Goal: Task Accomplishment & Management: Complete application form

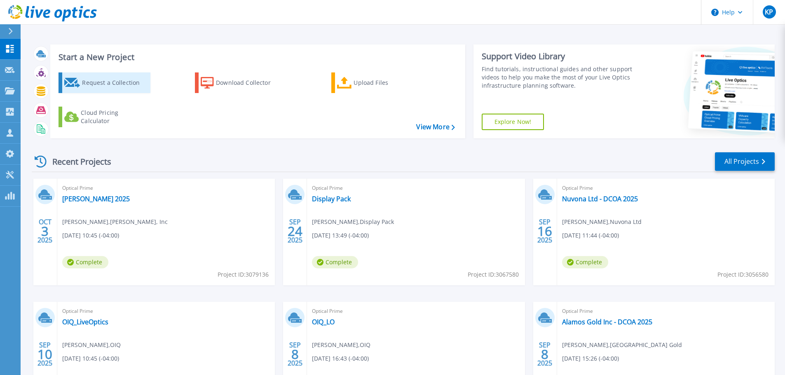
click at [96, 84] on div "Request a Collection" at bounding box center [115, 83] width 66 height 16
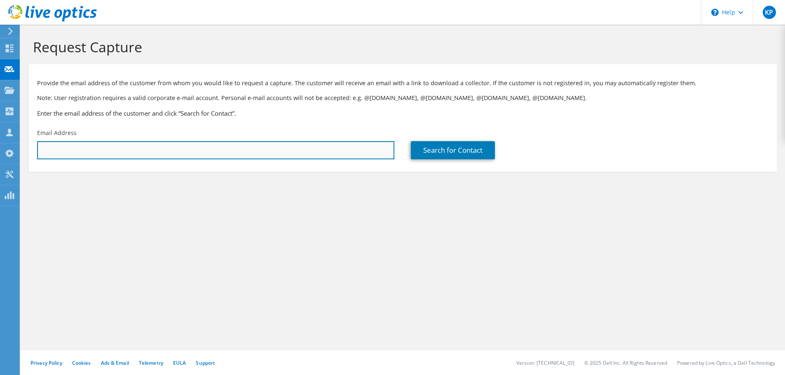
click at [124, 145] on input "text" at bounding box center [215, 150] width 357 height 18
paste input "[PERSON_NAME] Inc"
click at [140, 144] on input "[PERSON_NAME] Inc" at bounding box center [215, 150] width 357 height 18
paste input "Email indeepg@maple.c"
click at [91, 151] on input "[PERSON_NAME] IncEmail indeepg@maple.c" at bounding box center [215, 150] width 357 height 18
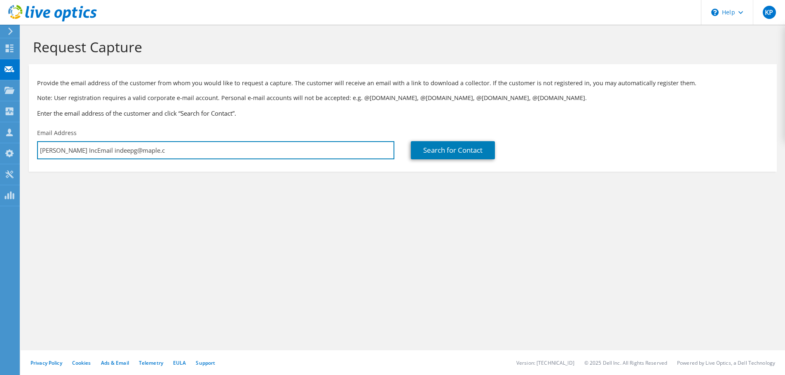
drag, startPoint x: 89, startPoint y: 151, endPoint x: 30, endPoint y: 150, distance: 58.9
click at [30, 150] on div "Email Address [PERSON_NAME] IncEmail indeepg@maple.c" at bounding box center [216, 144] width 374 height 39
click at [121, 149] on input "indeepg@maple.c" at bounding box center [215, 150] width 357 height 18
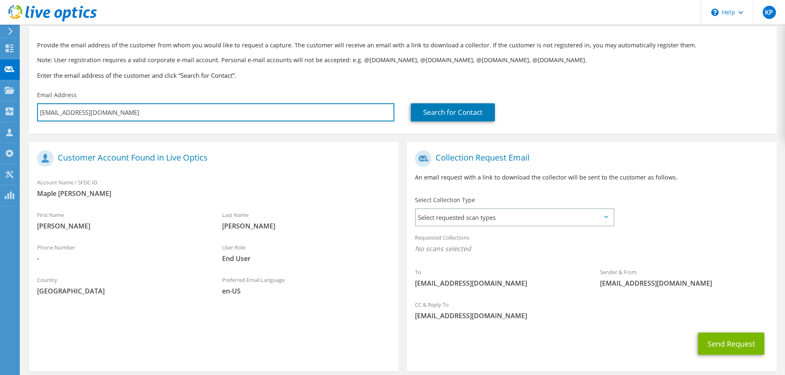
scroll to position [75, 0]
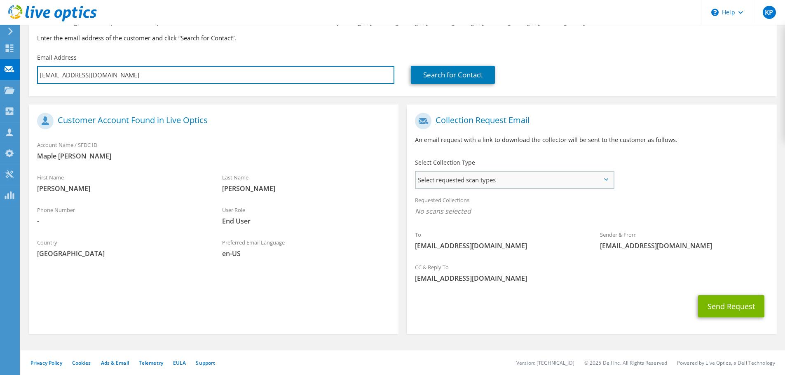
type input "[EMAIL_ADDRESS][DOMAIN_NAME]"
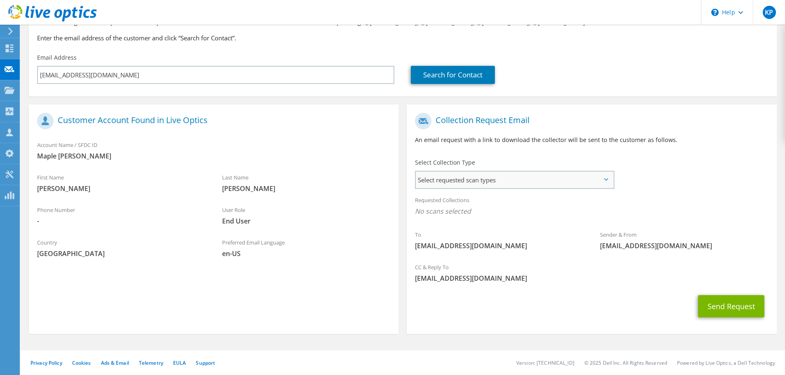
click at [514, 176] on span "Select requested scan types" at bounding box center [514, 180] width 197 height 16
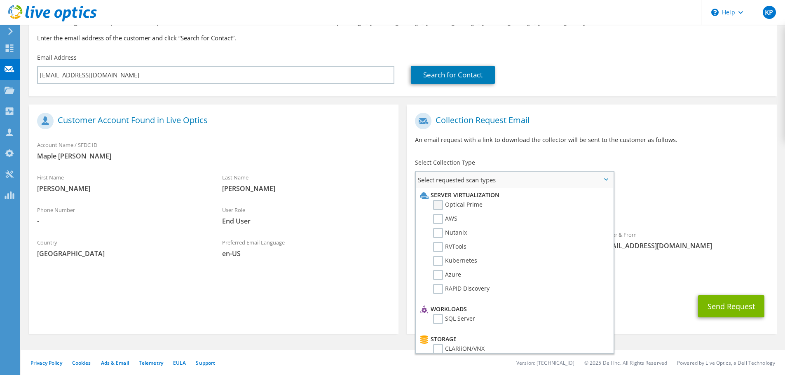
click at [476, 206] on label "Optical Prime" at bounding box center [457, 205] width 49 height 10
click at [0, 0] on input "Optical Prime" at bounding box center [0, 0] width 0 height 0
click at [733, 220] on span "Optical Prime" at bounding box center [591, 214] width 353 height 14
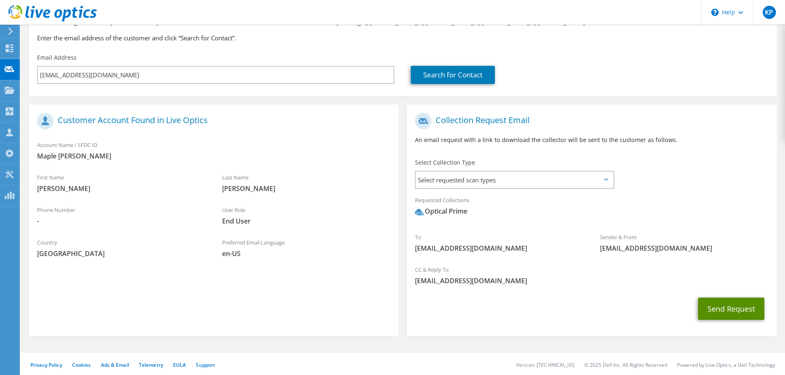
click at [742, 302] on button "Send Request" at bounding box center [731, 309] width 66 height 22
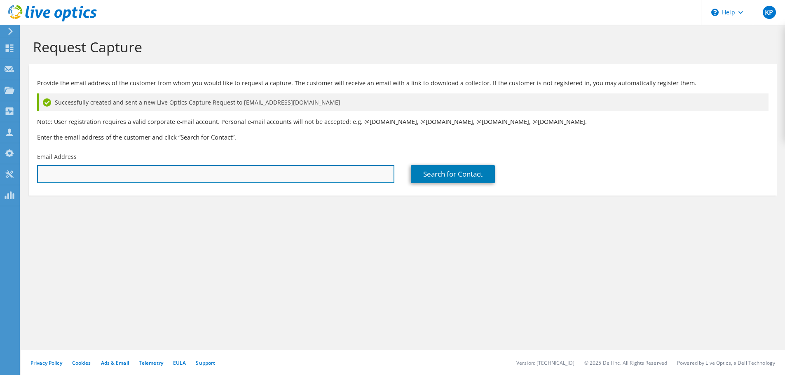
click at [126, 175] on input "text" at bounding box center [215, 174] width 357 height 18
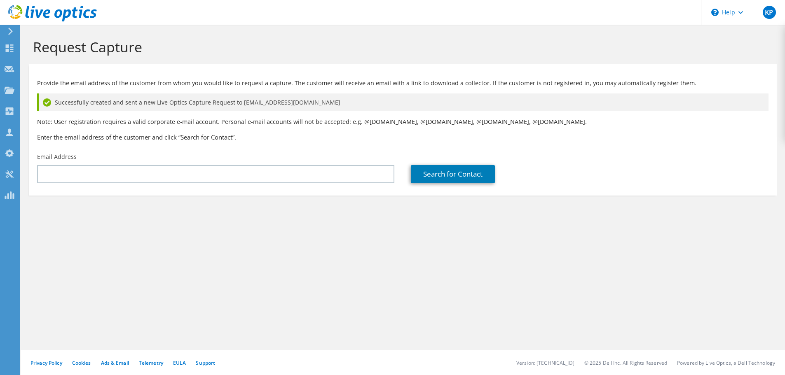
click at [320, 271] on div "Request Capture Provide the email address of the customer from whom you would l…" at bounding box center [403, 200] width 764 height 351
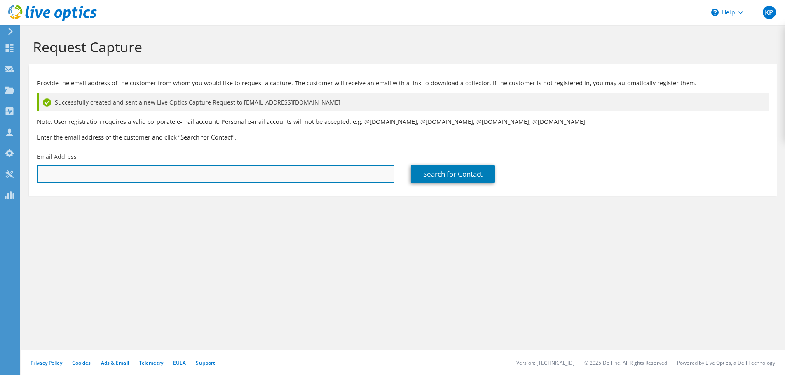
click at [170, 166] on input "text" at bounding box center [215, 174] width 357 height 18
